Goal: Information Seeking & Learning: Learn about a topic

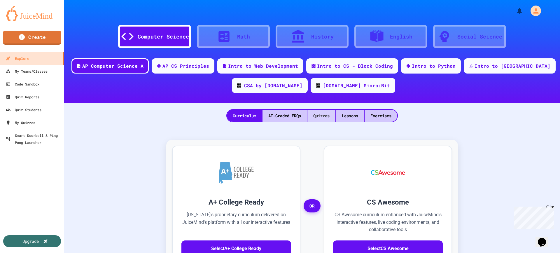
click at [309, 115] on div "Quizzes" at bounding box center [321, 116] width 28 height 12
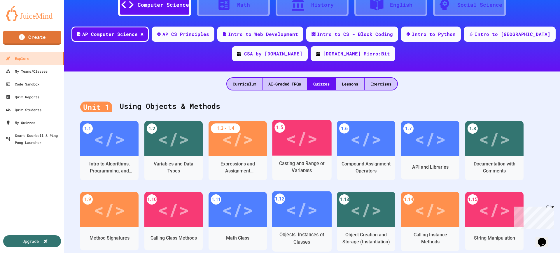
scroll to position [87, 0]
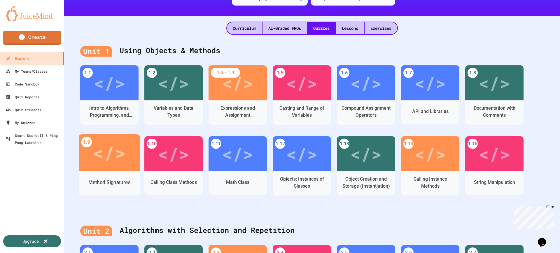
click at [110, 156] on div "</>" at bounding box center [109, 153] width 33 height 28
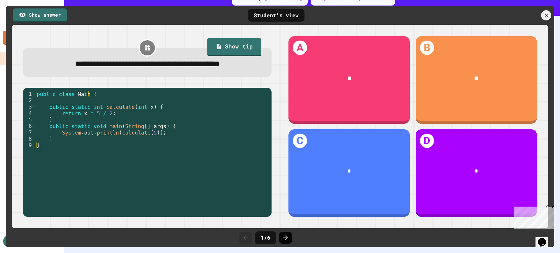
click at [287, 237] on icon at bounding box center [285, 237] width 5 height 5
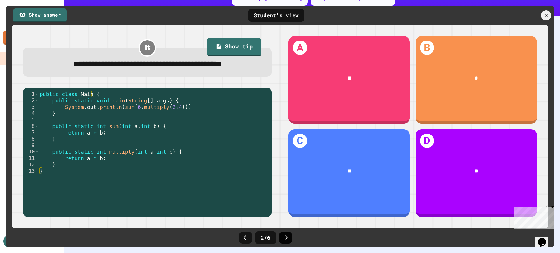
click at [287, 237] on icon at bounding box center [285, 237] width 5 height 5
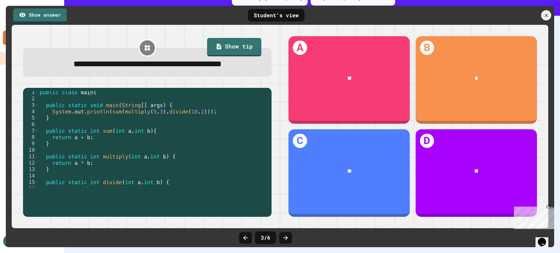
scroll to position [2, 0]
click at [286, 235] on icon at bounding box center [285, 237] width 7 height 7
